Goal: Check status: Check status

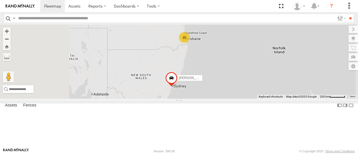
click at [190, 43] on div "15" at bounding box center [184, 37] width 11 height 11
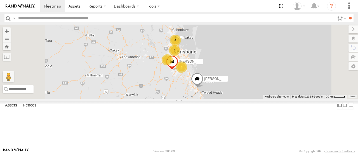
click at [203, 88] on span at bounding box center [197, 80] width 12 height 15
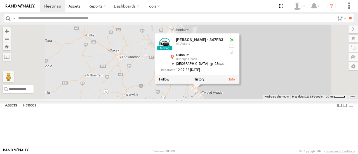
click at [269, 98] on div "[PERSON_NAME] - 360NA6 NSW 4 2 Alex - 347FB3 3 4 [PERSON_NAME] 366JK9 - Corolla…" at bounding box center [179, 62] width 358 height 74
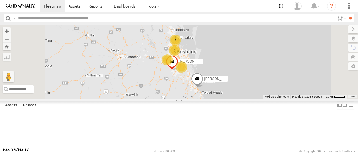
click at [269, 98] on div "[PERSON_NAME] - 360NA6 NSW 4 2 Alex - 347FB3 3 4 [PERSON_NAME] 366JK9 - Corolla…" at bounding box center [179, 62] width 358 height 74
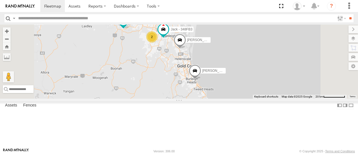
click at [269, 98] on div "[PERSON_NAME] - 360NA6 [GEOGRAPHIC_DATA] [PERSON_NAME] - 347FB3 [PERSON_NAME] B…" at bounding box center [179, 62] width 358 height 74
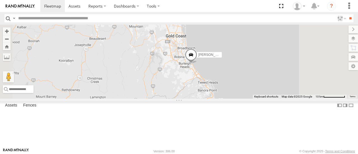
click at [197, 64] on span at bounding box center [191, 56] width 12 height 15
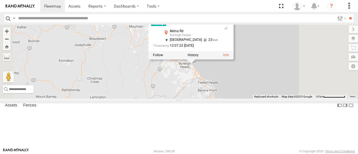
click at [262, 94] on div "[PERSON_NAME] - 360NA6 [GEOGRAPHIC_DATA] [PERSON_NAME] - 347FB3 [PERSON_NAME] B…" at bounding box center [179, 62] width 358 height 74
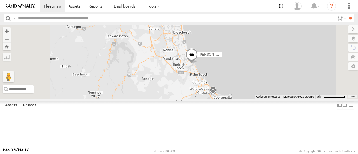
drag, startPoint x: 259, startPoint y: 86, endPoint x: 261, endPoint y: 93, distance: 6.5
click at [261, 93] on div "[PERSON_NAME] - 360NA6 [GEOGRAPHIC_DATA] [PERSON_NAME] - 347FB3 [PERSON_NAME] B…" at bounding box center [179, 62] width 358 height 74
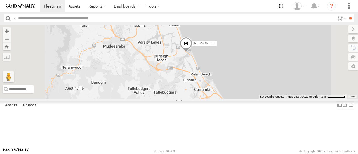
drag, startPoint x: 261, startPoint y: 101, endPoint x: 253, endPoint y: 90, distance: 13.4
click at [253, 90] on div "[PERSON_NAME] - 360NA6 [GEOGRAPHIC_DATA] [PERSON_NAME] - 347FB3 [PERSON_NAME] B…" at bounding box center [179, 62] width 358 height 74
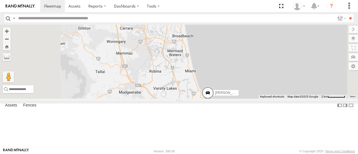
drag, startPoint x: 212, startPoint y: 67, endPoint x: 230, endPoint y: 117, distance: 53.8
click at [230, 98] on div "[PERSON_NAME] - 347FB3" at bounding box center [179, 62] width 358 height 74
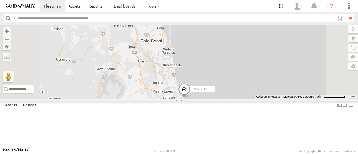
drag, startPoint x: 216, startPoint y: 77, endPoint x: 230, endPoint y: 121, distance: 46.6
click at [230, 98] on div "[PERSON_NAME] - 347FB3" at bounding box center [179, 62] width 358 height 74
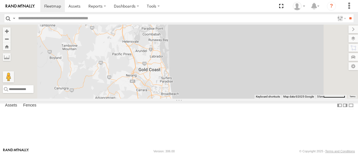
drag, startPoint x: 202, startPoint y: 49, endPoint x: 177, endPoint y: 20, distance: 38.1
click at [177, 20] on body at bounding box center [179, 77] width 358 height 154
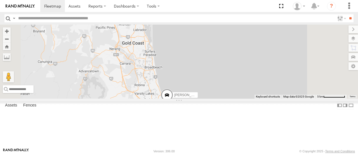
click at [173, 104] on span at bounding box center [167, 96] width 12 height 15
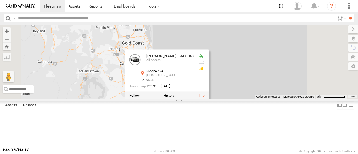
click at [239, 98] on div "[PERSON_NAME] - 842JY2 [PERSON_NAME] - 347FB3 [PERSON_NAME] - 347FB3 All Assets…" at bounding box center [179, 62] width 358 height 74
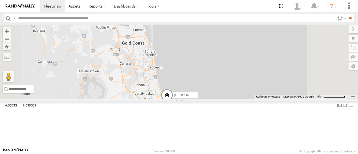
click at [239, 98] on div "[PERSON_NAME] - 842JY2 [PERSON_NAME] - 347FB3" at bounding box center [179, 62] width 358 height 74
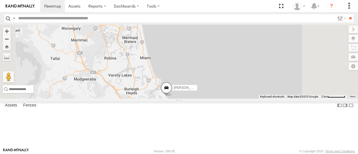
drag, startPoint x: 206, startPoint y: 103, endPoint x: 218, endPoint y: 119, distance: 19.6
click at [218, 98] on div "[PERSON_NAME] - 347FB3" at bounding box center [179, 62] width 358 height 74
